Goal: Task Accomplishment & Management: Manage account settings

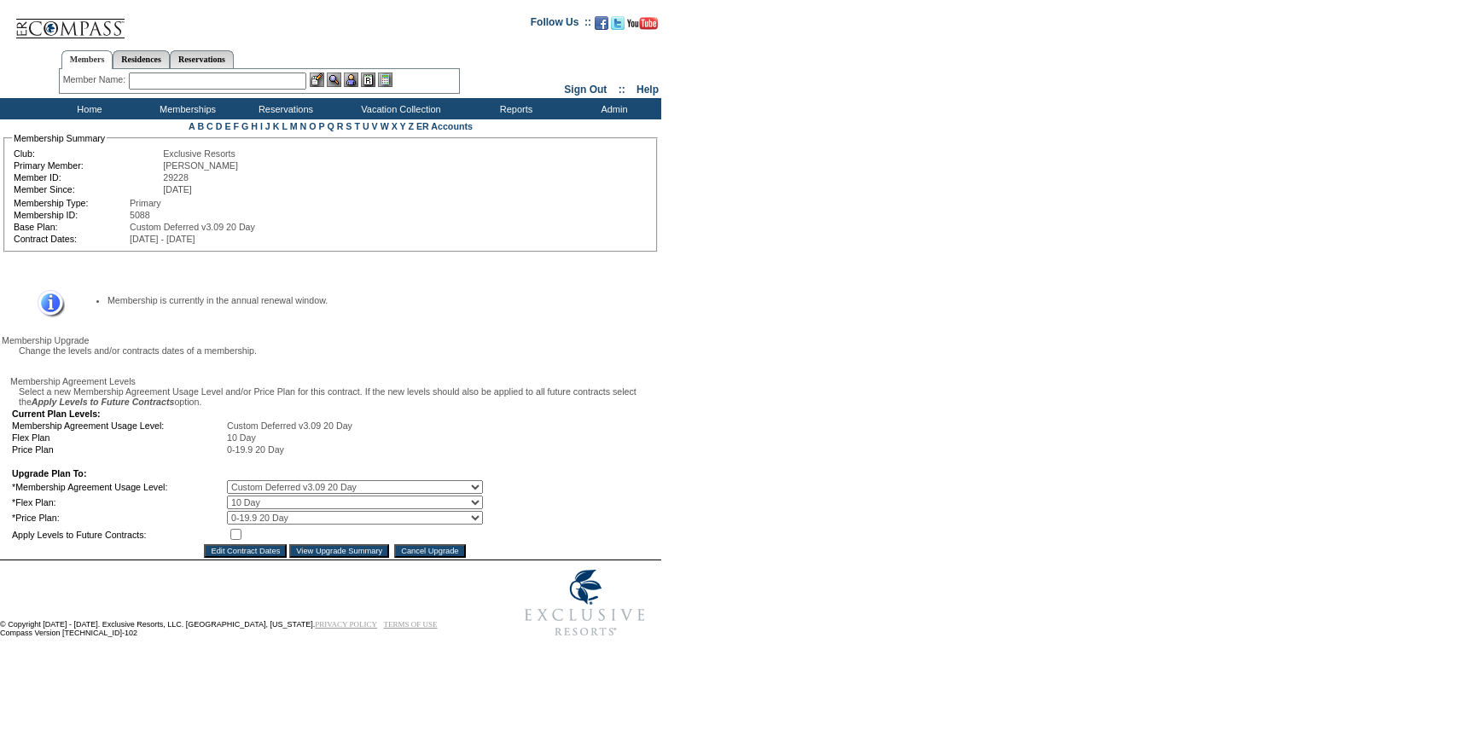
click at [241, 540] on input "checkbox" at bounding box center [235, 534] width 11 height 11
checkbox input "true"
click at [270, 509] on select "0 Day 20 Day 10 Day" at bounding box center [355, 503] width 256 height 14
select select "45"
click at [239, 509] on select "0 Day 20 Day 10 Day" at bounding box center [355, 503] width 256 height 14
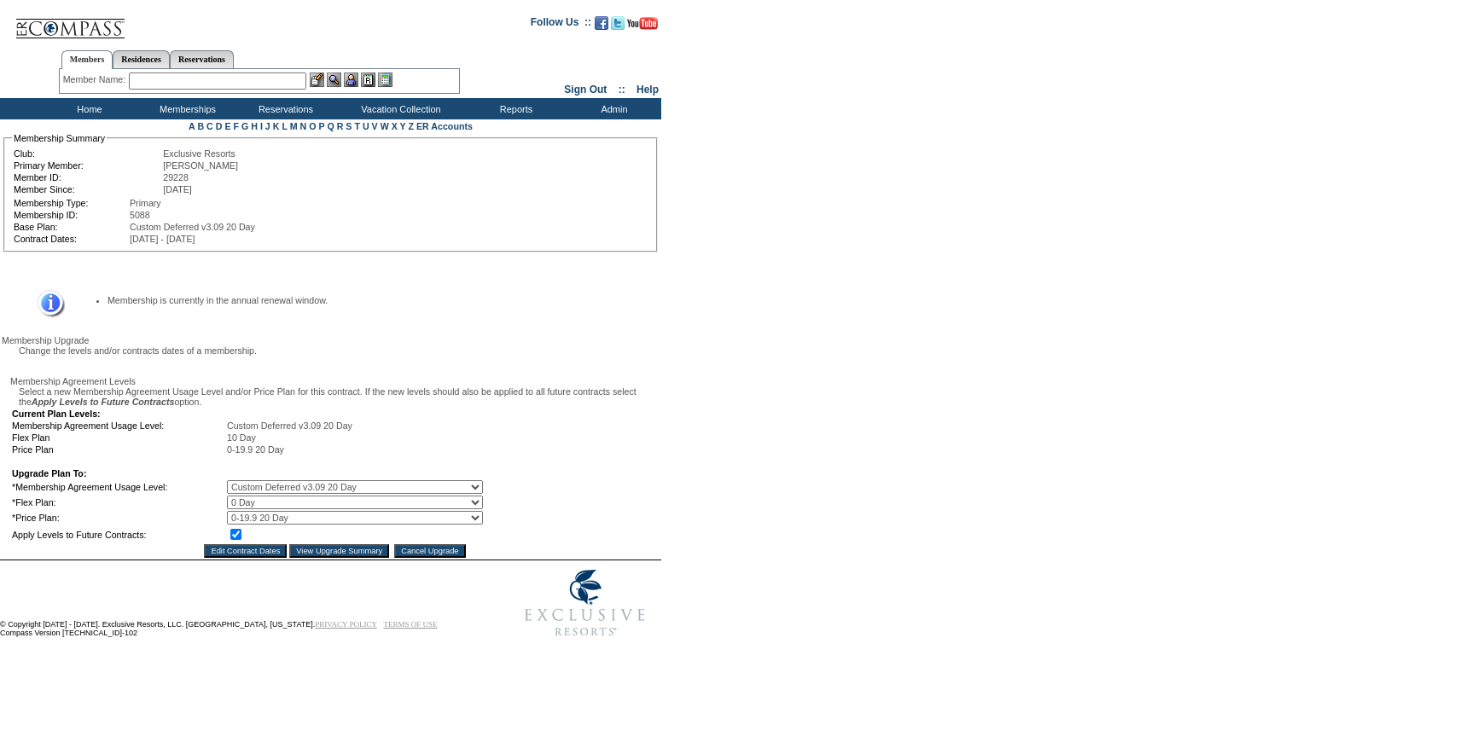
click at [343, 558] on input "View Upgrade Summary" at bounding box center [339, 551] width 100 height 14
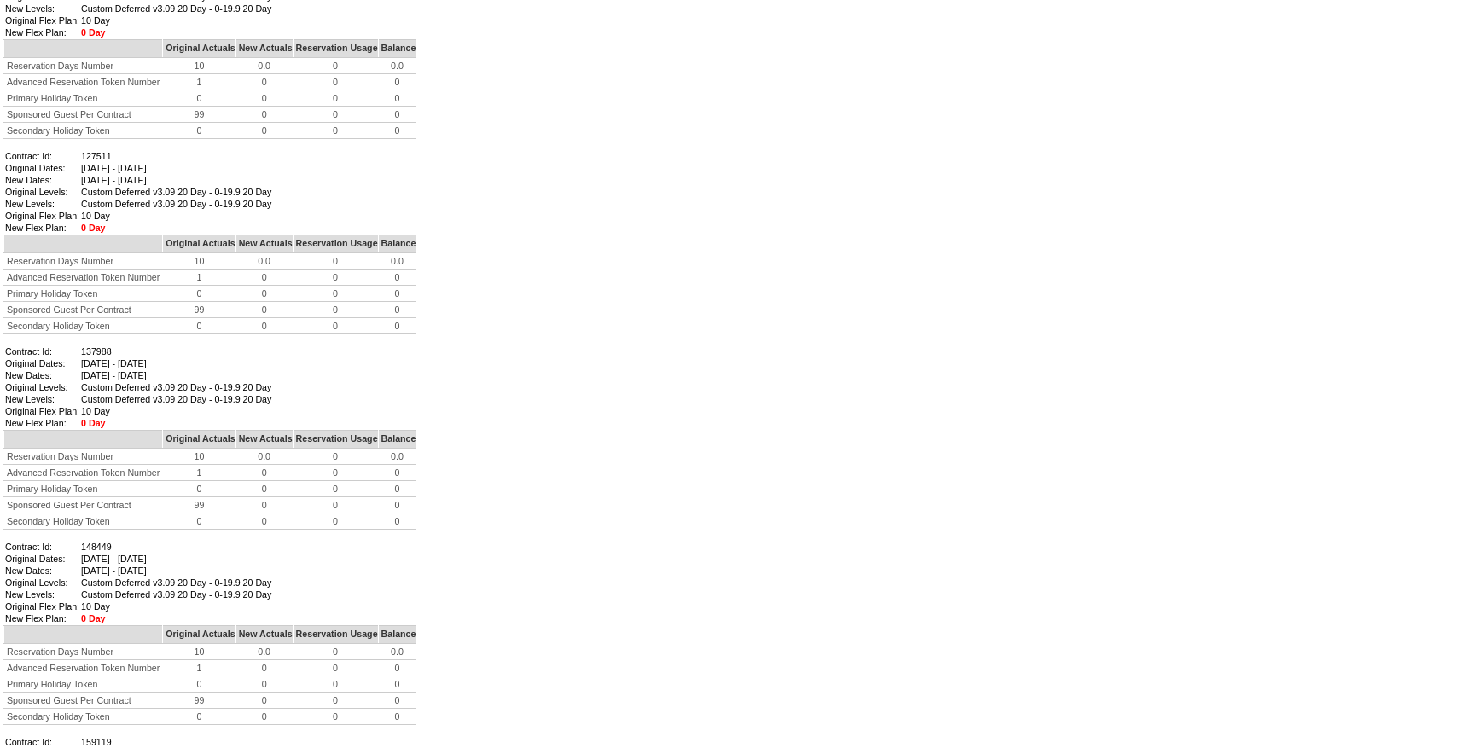
scroll to position [1415, 0]
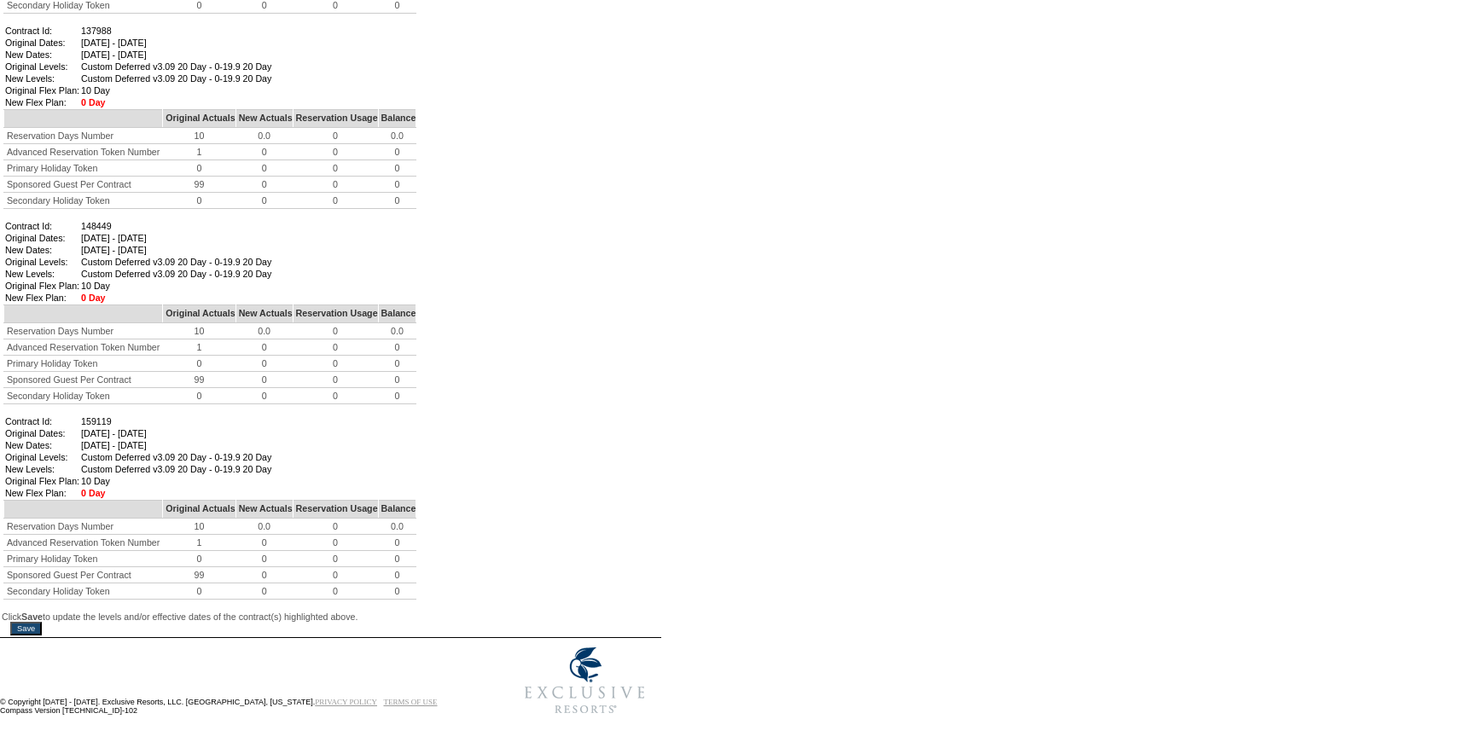
click at [42, 622] on input "Save" at bounding box center [26, 629] width 32 height 14
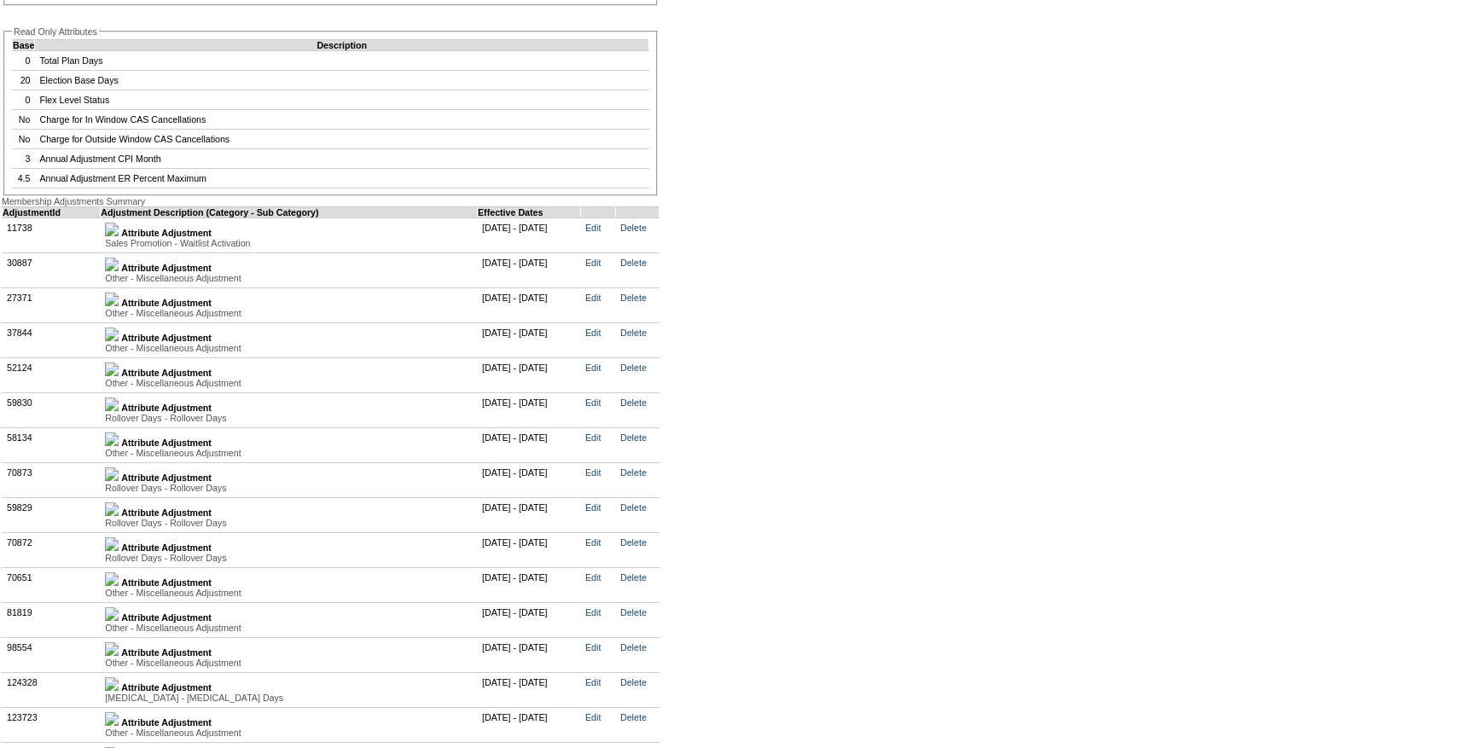
scroll to position [3744, 0]
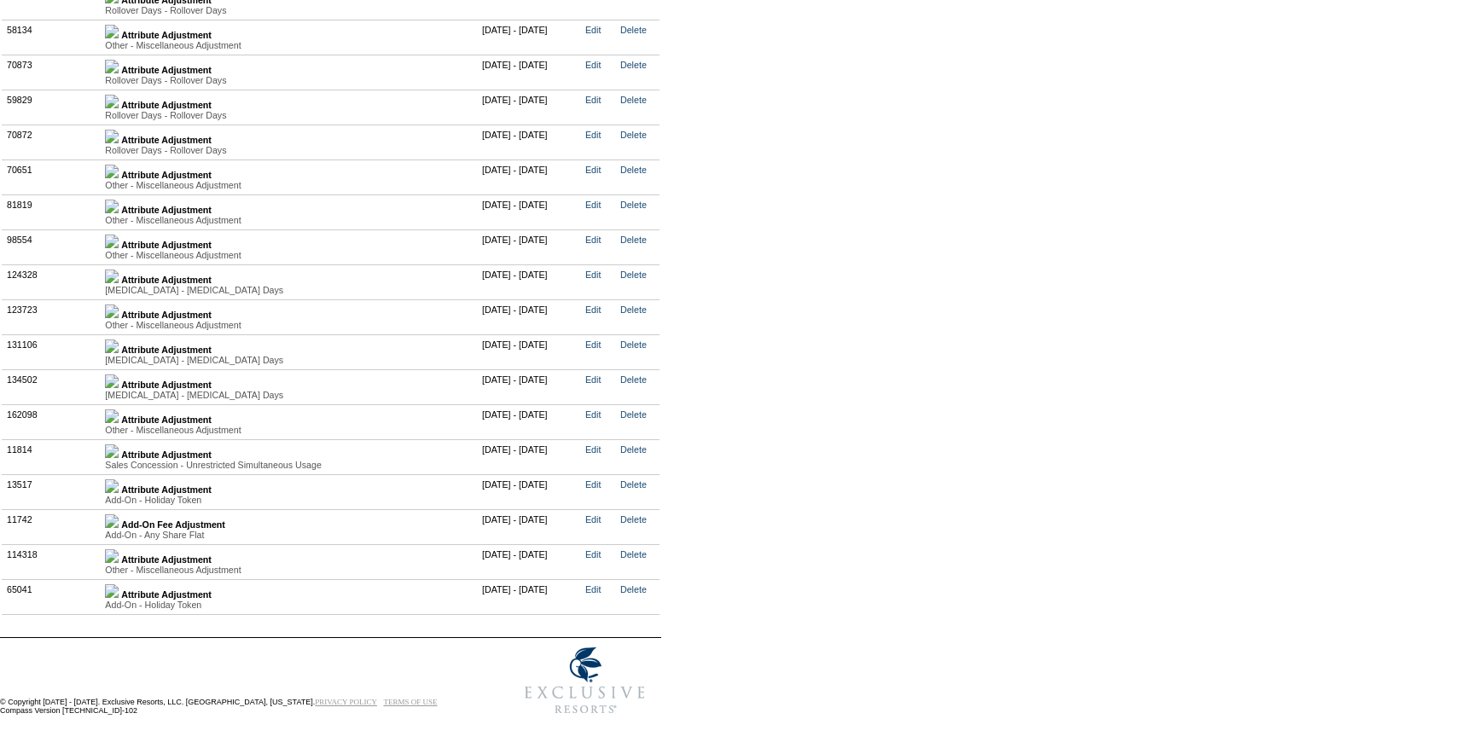
click at [119, 549] on img at bounding box center [112, 556] width 14 height 14
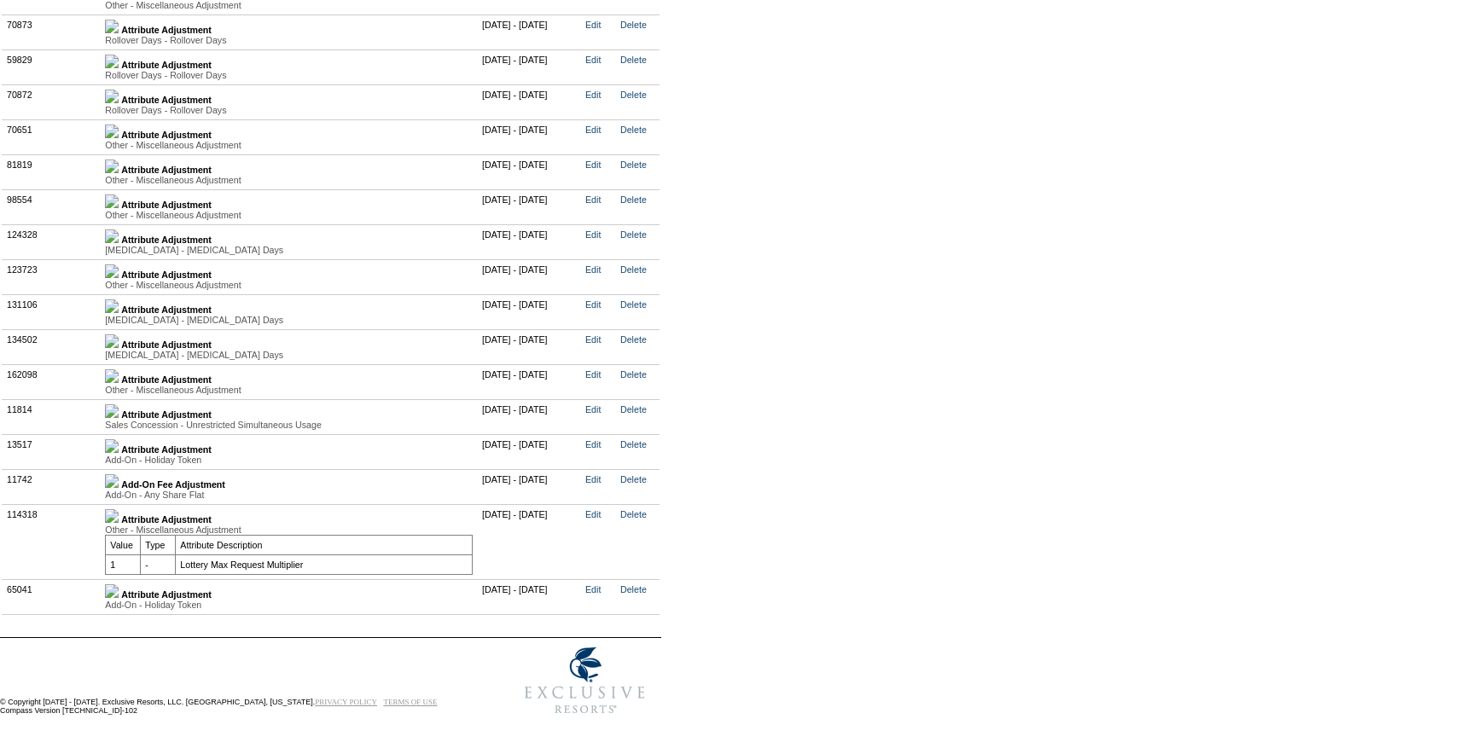
click at [119, 383] on img at bounding box center [112, 376] width 14 height 14
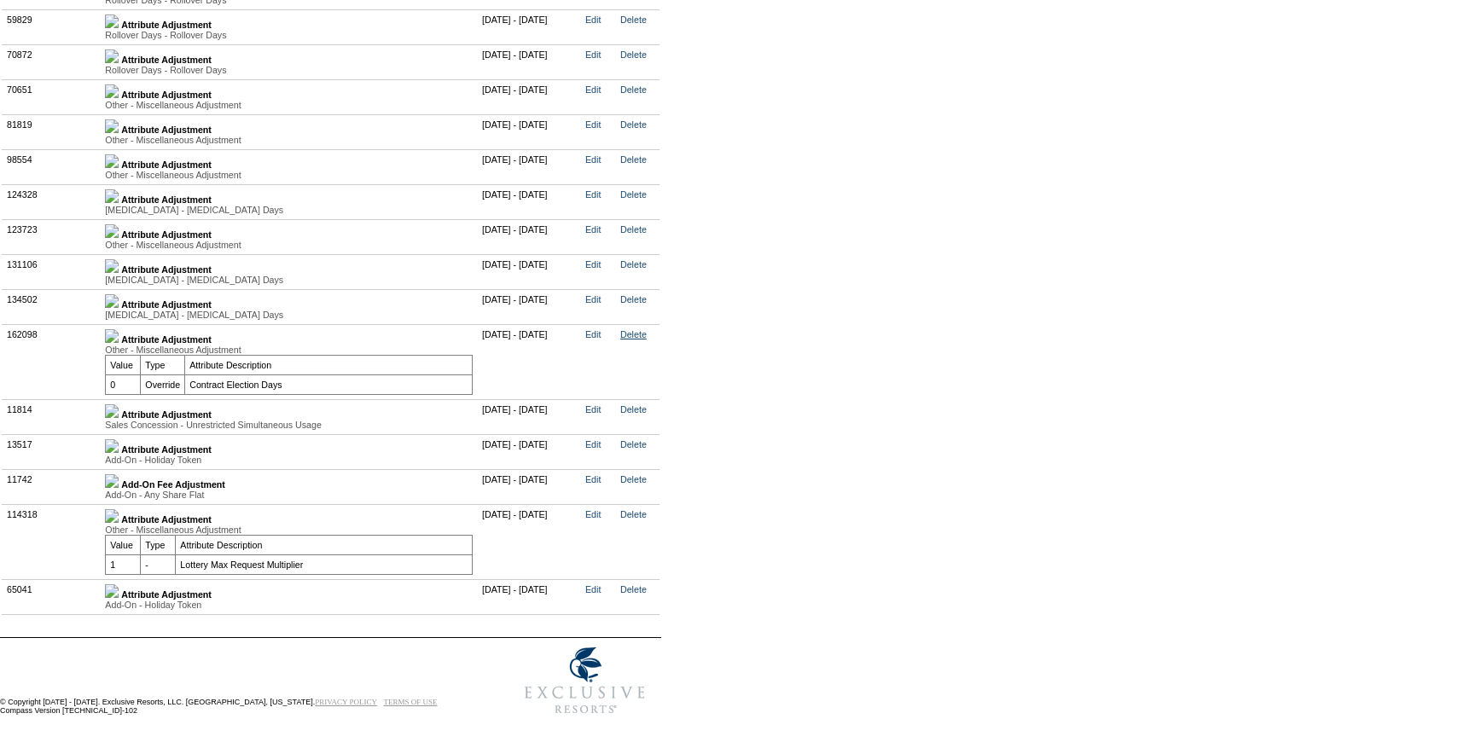
click at [647, 340] on link "Delete" at bounding box center [633, 334] width 26 height 10
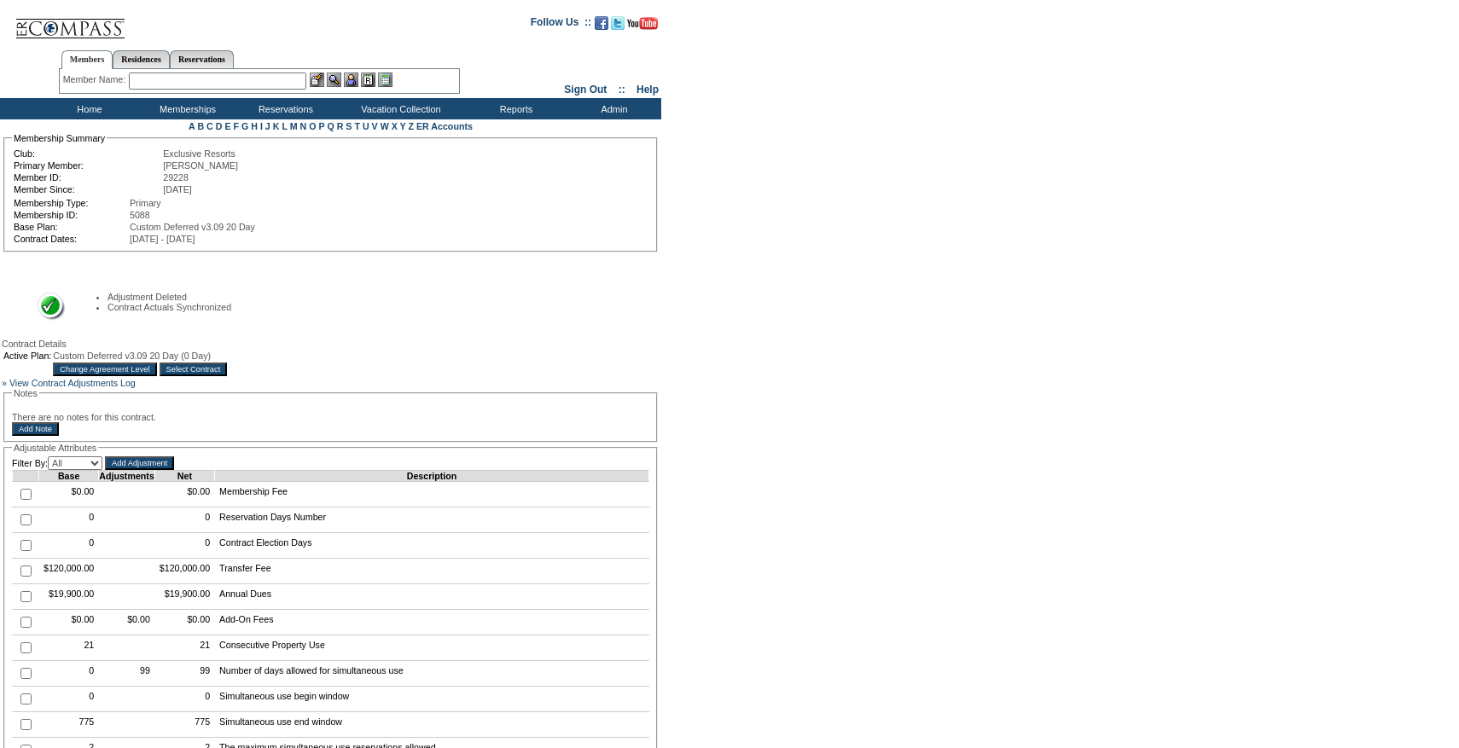
click at [211, 361] on span "Custom Deferred v3.09 20 Day (0 Day)" at bounding box center [132, 356] width 158 height 10
click at [228, 370] on input "Select Contract" at bounding box center [194, 370] width 68 height 14
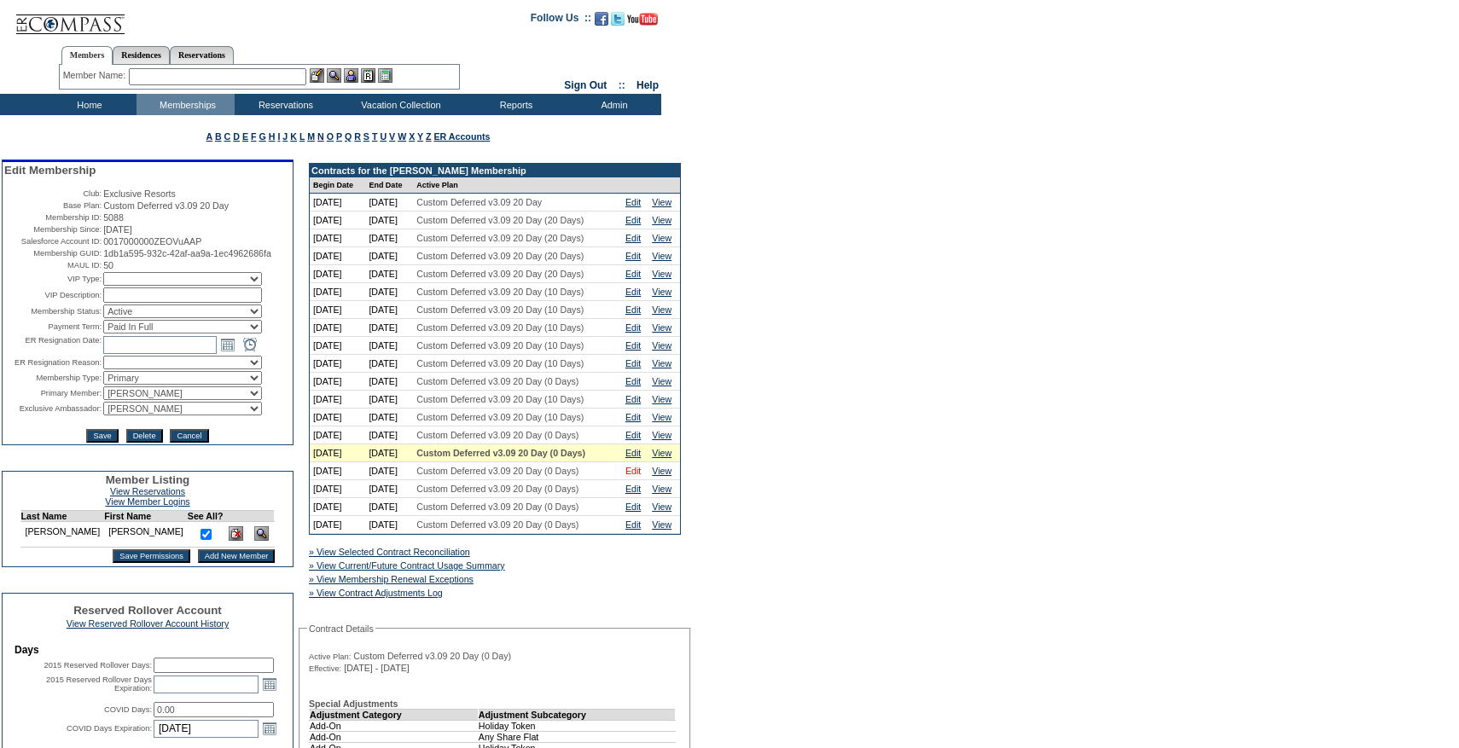
click at [634, 476] on link "Edit" at bounding box center [632, 471] width 15 height 10
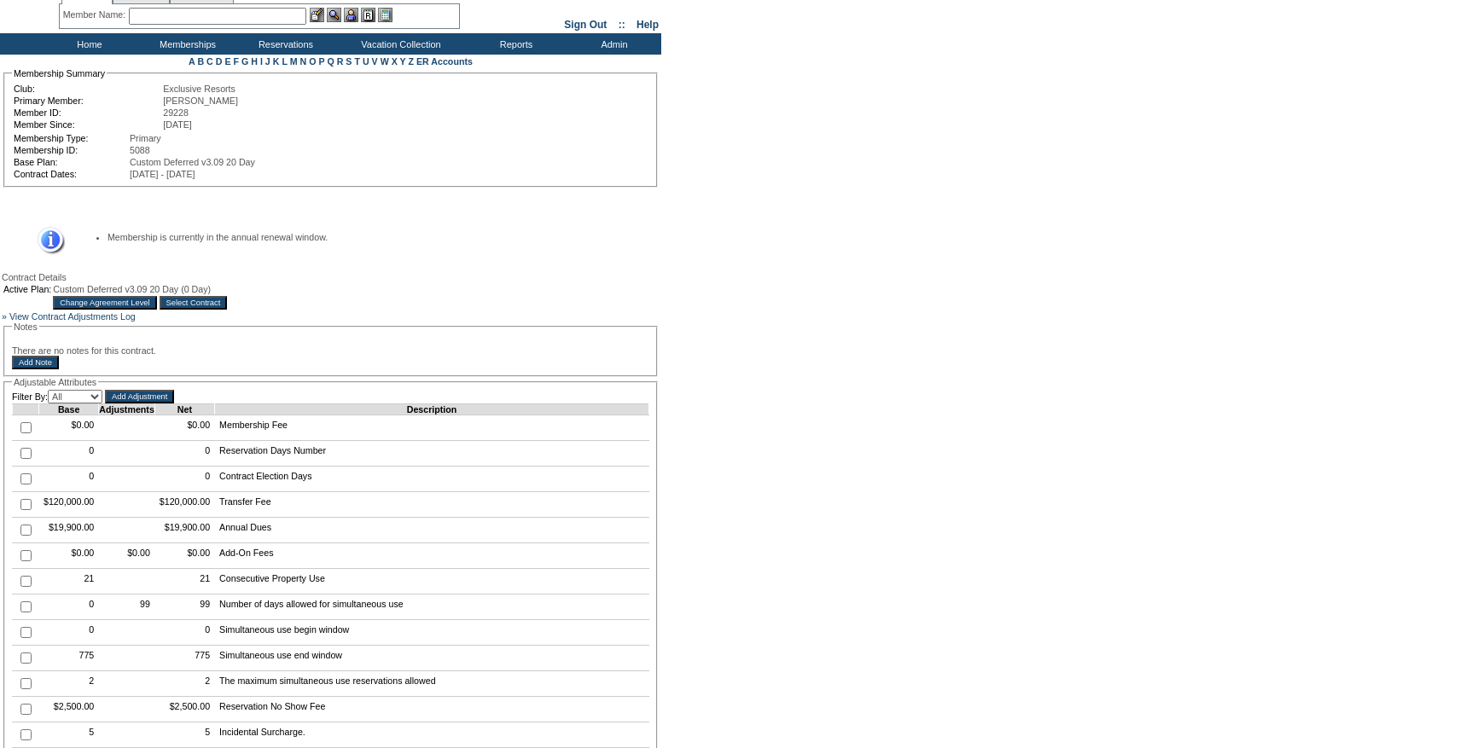
scroll to position [69, 0]
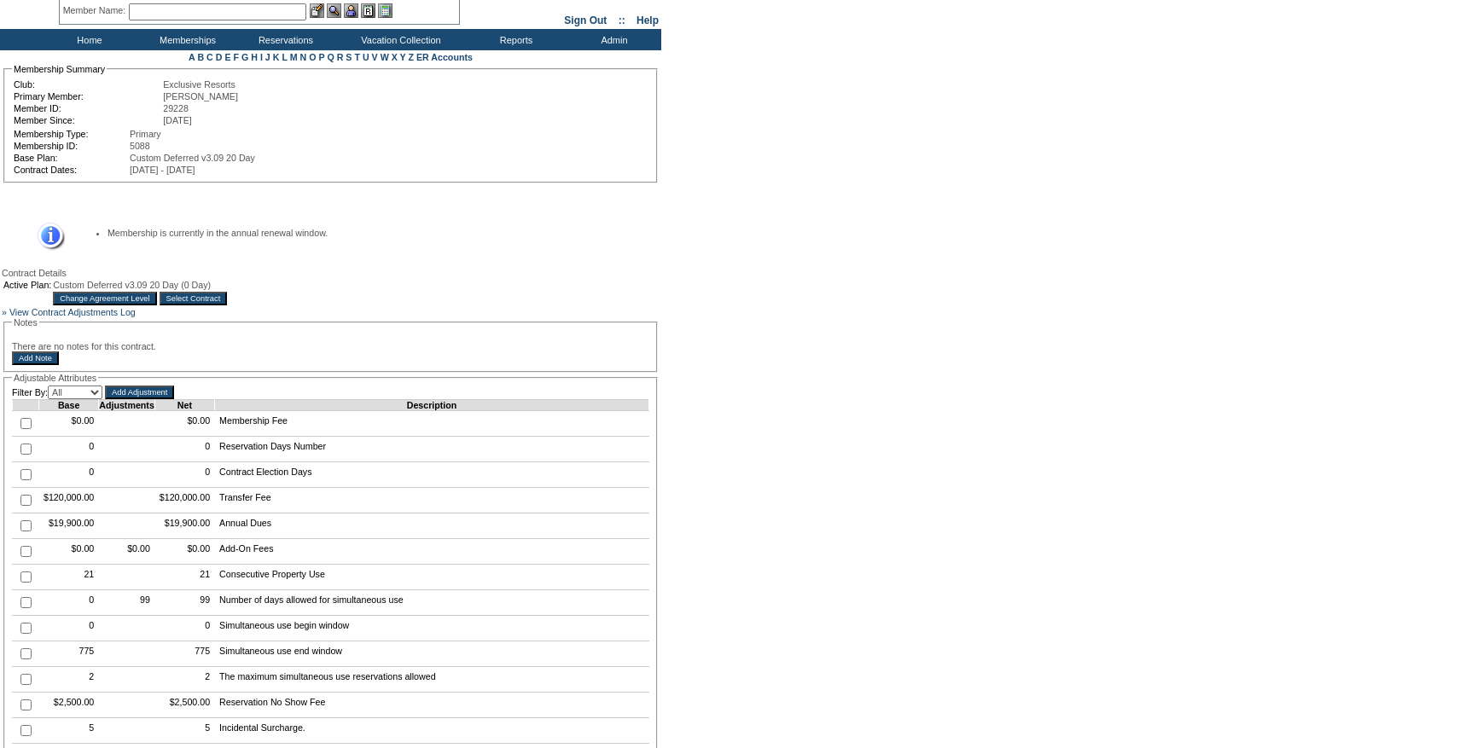
click at [156, 305] on input "Change Agreement Level" at bounding box center [104, 299] width 103 height 14
